Goal: Task Accomplishment & Management: Manage account settings

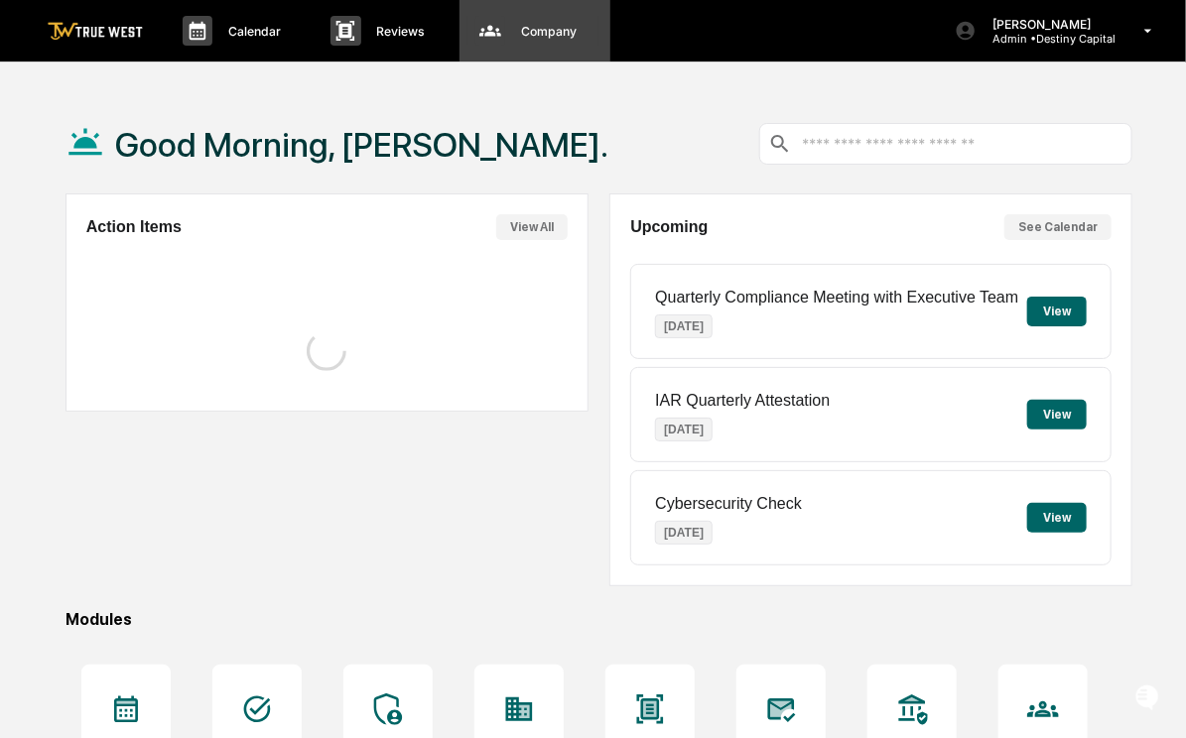
click at [552, 43] on div "Company People, Data, Settings" at bounding box center [533, 31] width 131 height 30
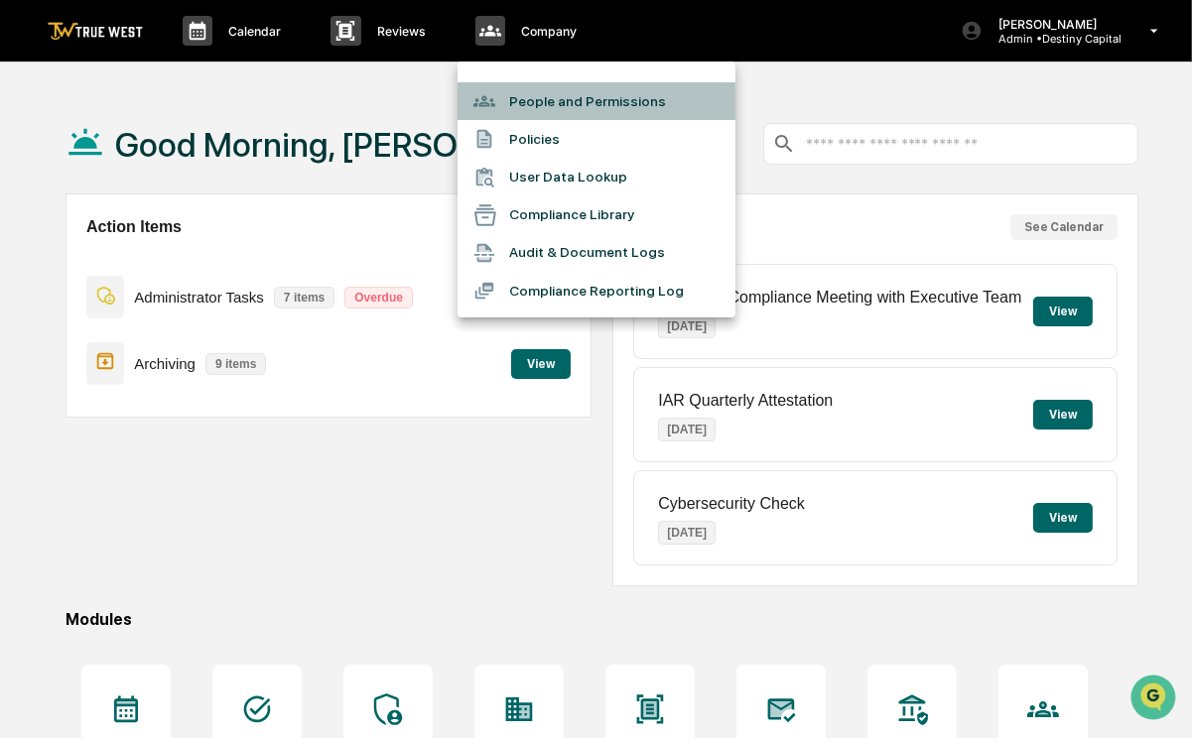
click at [544, 99] on li "People and Permissions" at bounding box center [597, 101] width 278 height 38
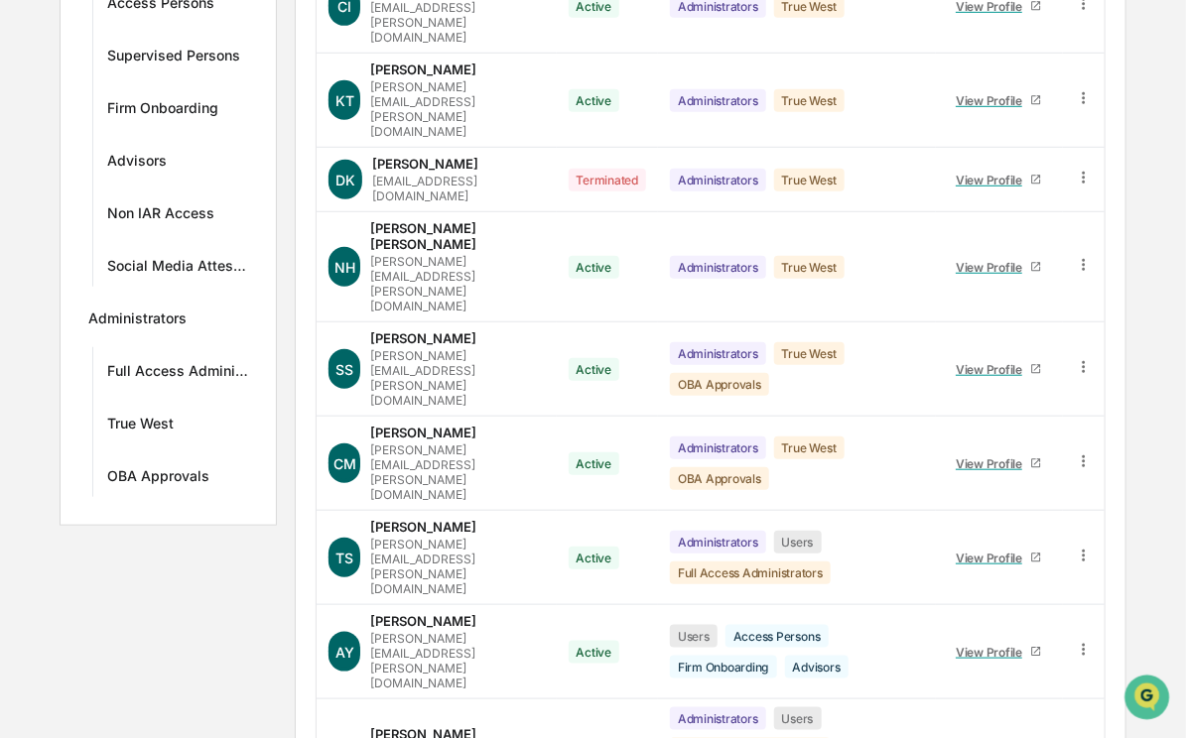
scroll to position [449, 0]
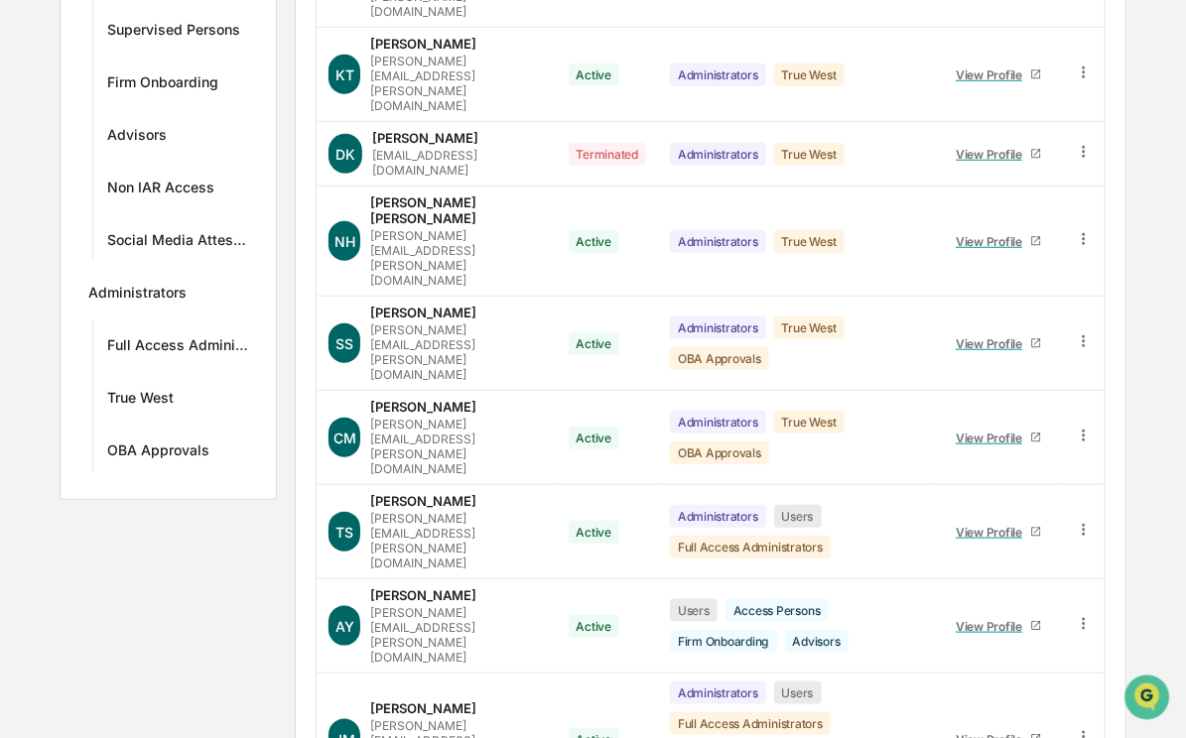
drag, startPoint x: 574, startPoint y: 699, endPoint x: 567, endPoint y: 645, distance: 54.0
click at [567, 645] on div "Name Status Groups CI [PERSON_NAME] [PERSON_NAME][EMAIL_ADDRESS][PERSON_NAME][D…" at bounding box center [711, 409] width 790 height 1118
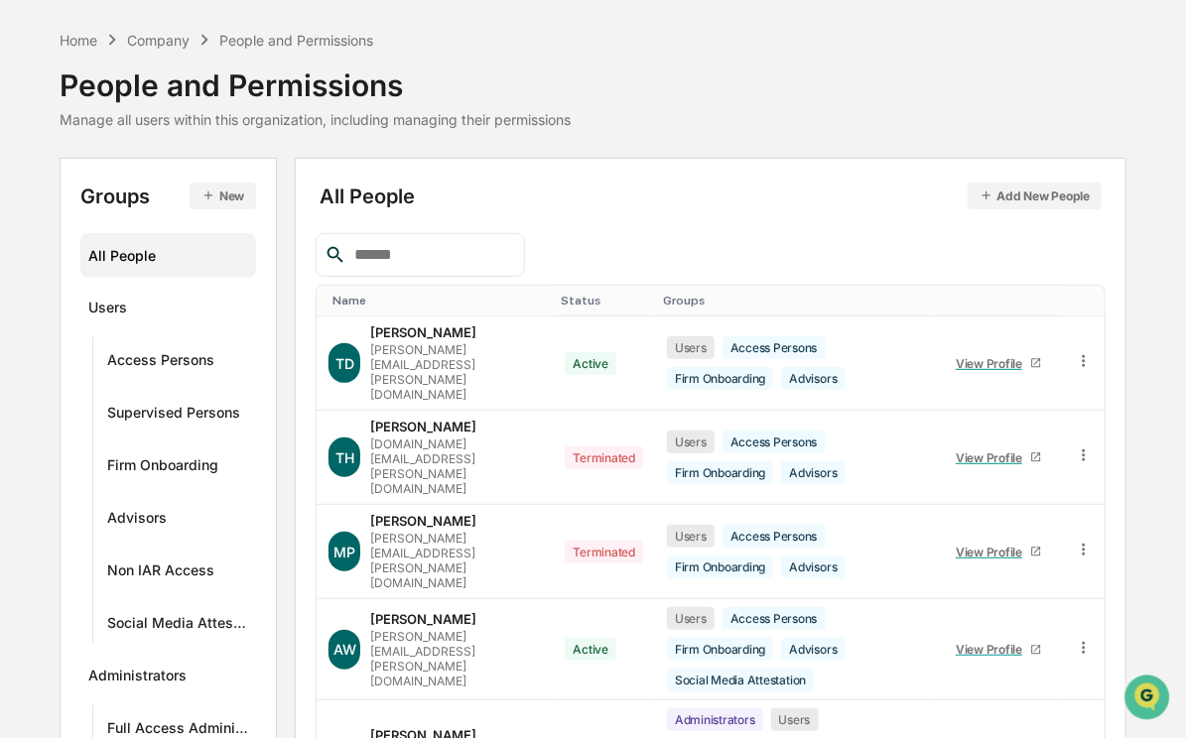
scroll to position [60, 0]
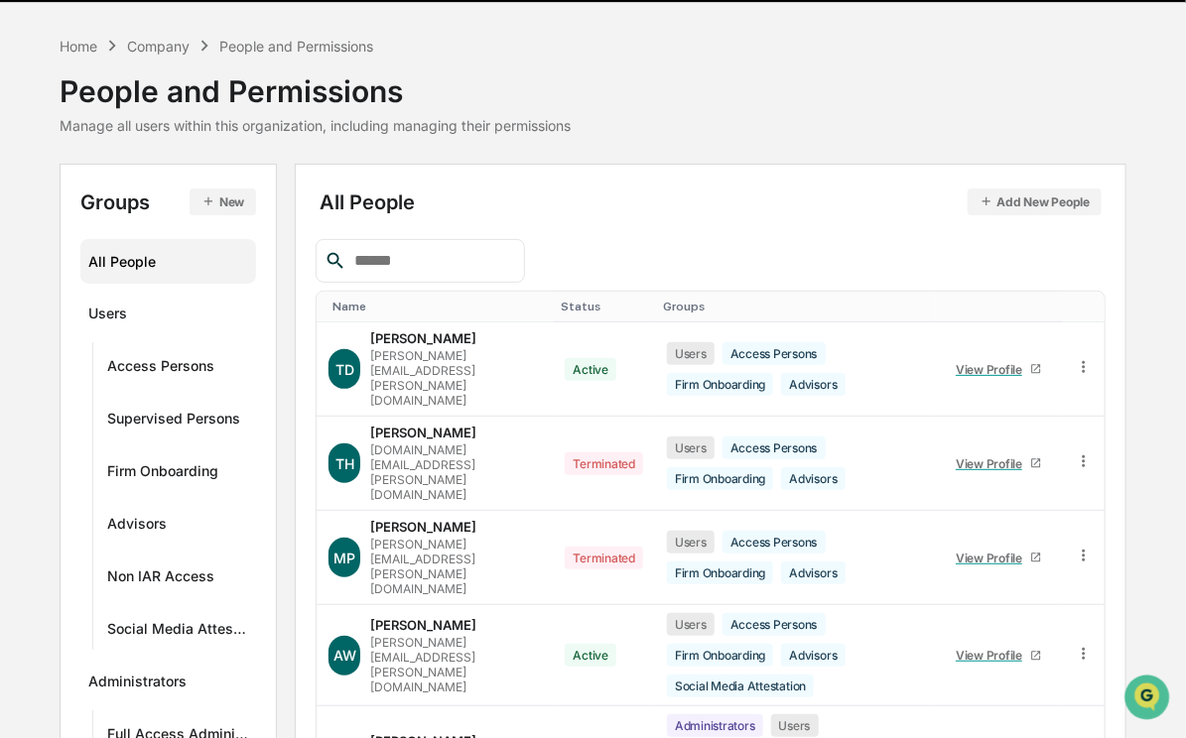
click at [385, 262] on input "text" at bounding box center [431, 261] width 169 height 26
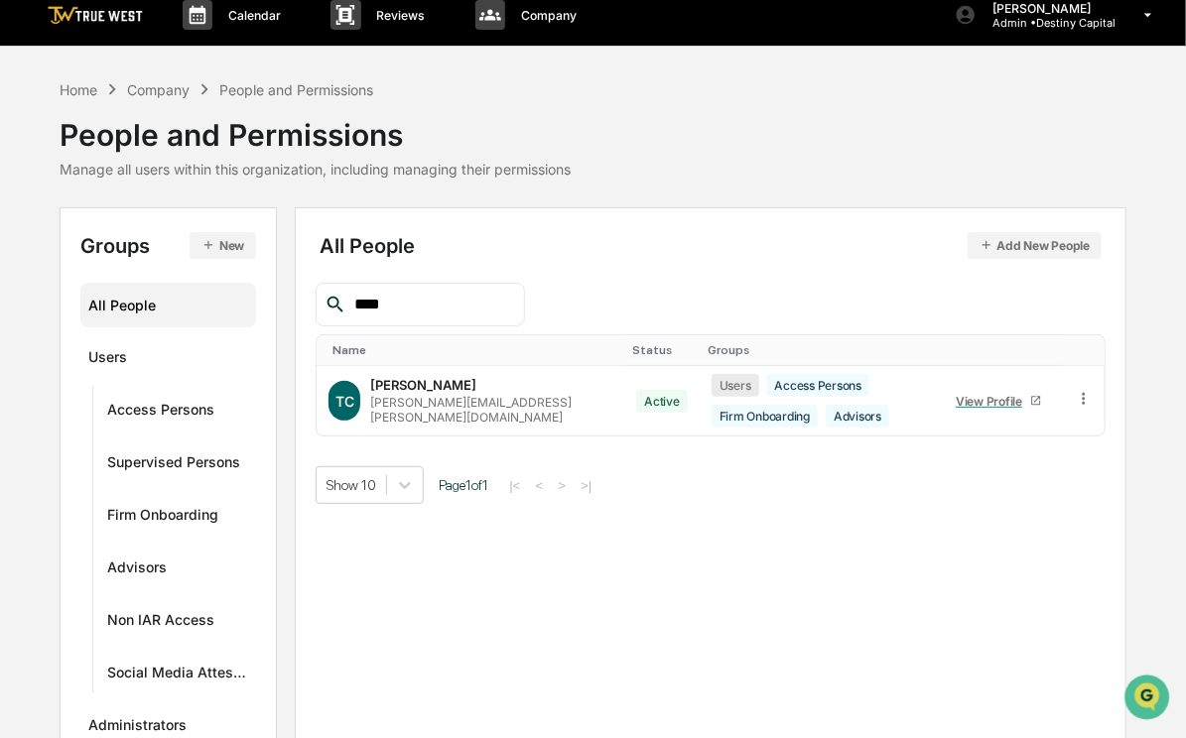
scroll to position [0, 0]
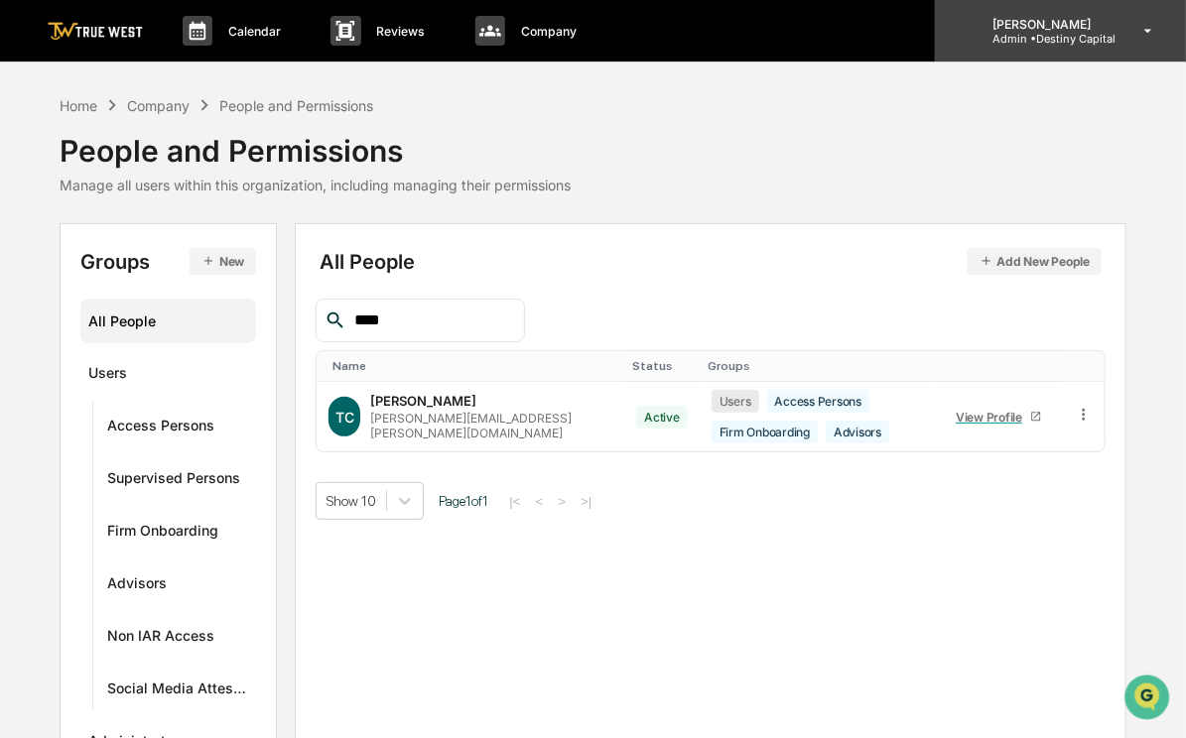
type input "****"
click at [1079, 38] on p "Admin • Destiny Capital" at bounding box center [1046, 39] width 139 height 14
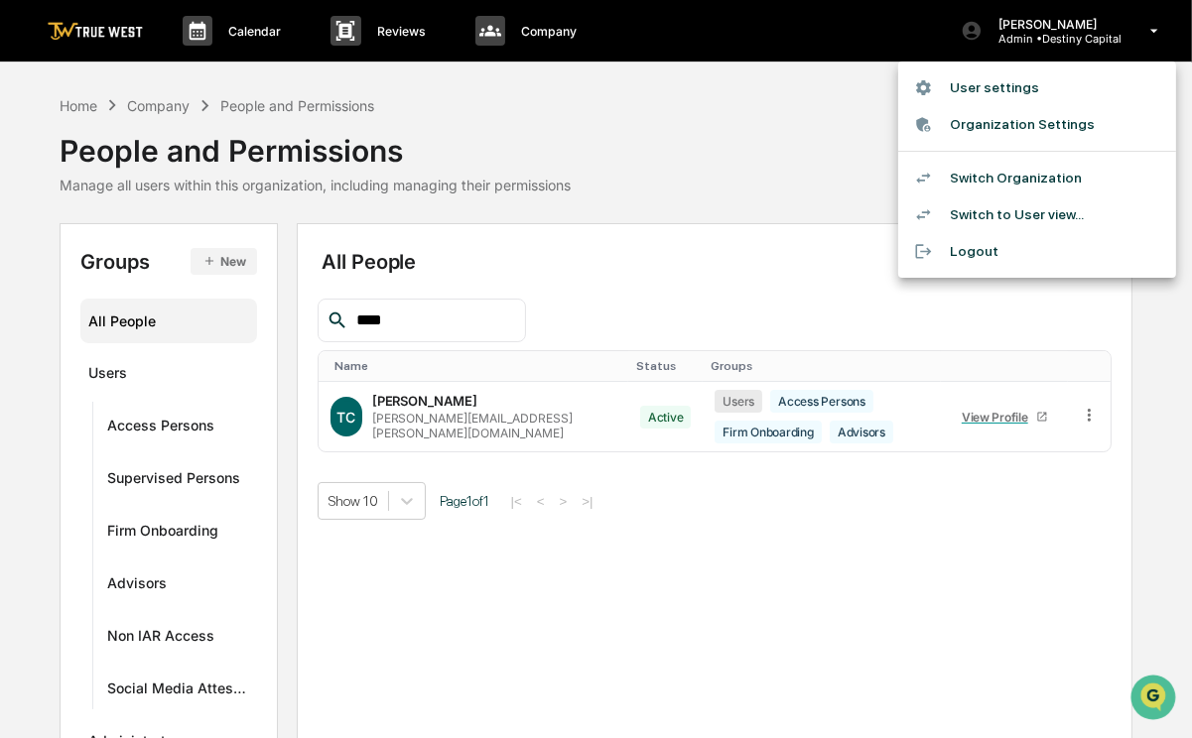
click at [1024, 171] on li "Switch Organization" at bounding box center [1037, 178] width 278 height 37
